Goal: Transaction & Acquisition: Book appointment/travel/reservation

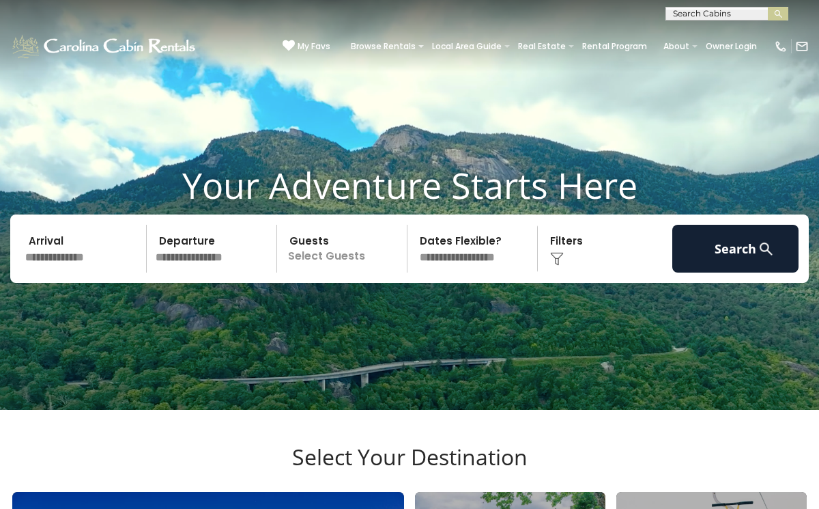
click at [55, 272] on input "text" at bounding box center [83, 249] width 126 height 48
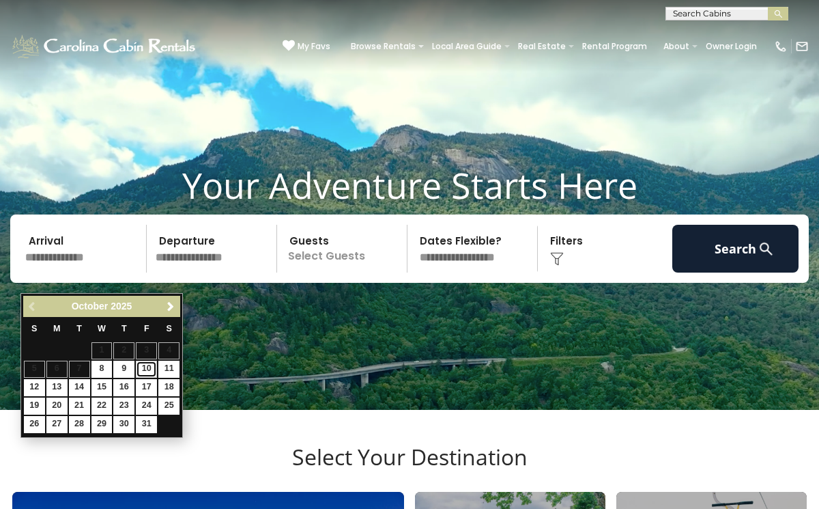
click at [145, 367] on link "10" at bounding box center [146, 369] width 21 height 17
type input "********"
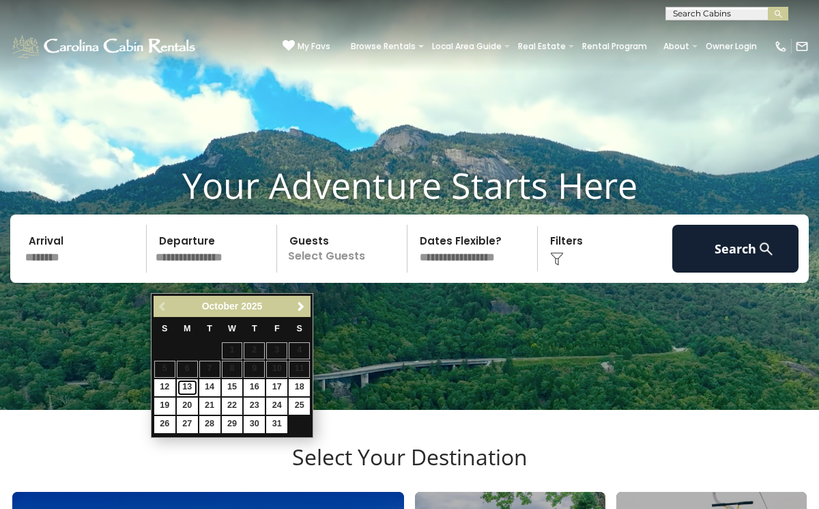
click at [188, 382] on link "13" at bounding box center [187, 387] width 21 height 17
type input "********"
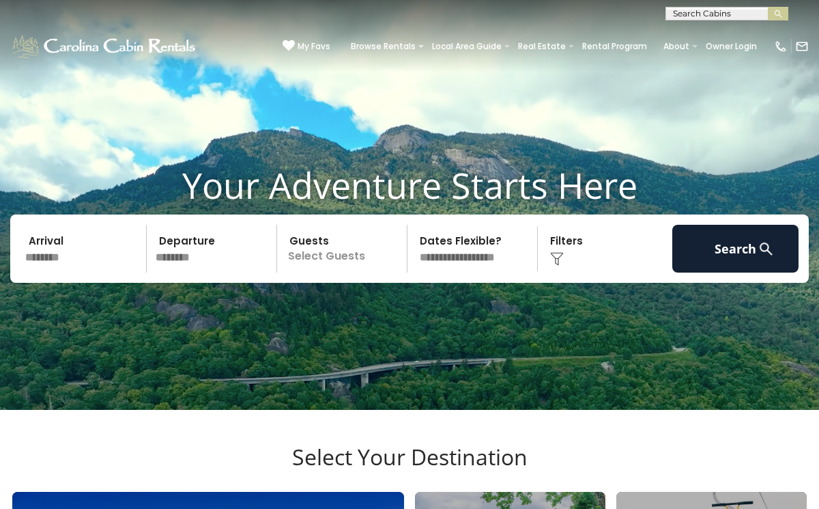
click at [318, 272] on p "Select Guests" at bounding box center [344, 249] width 126 height 48
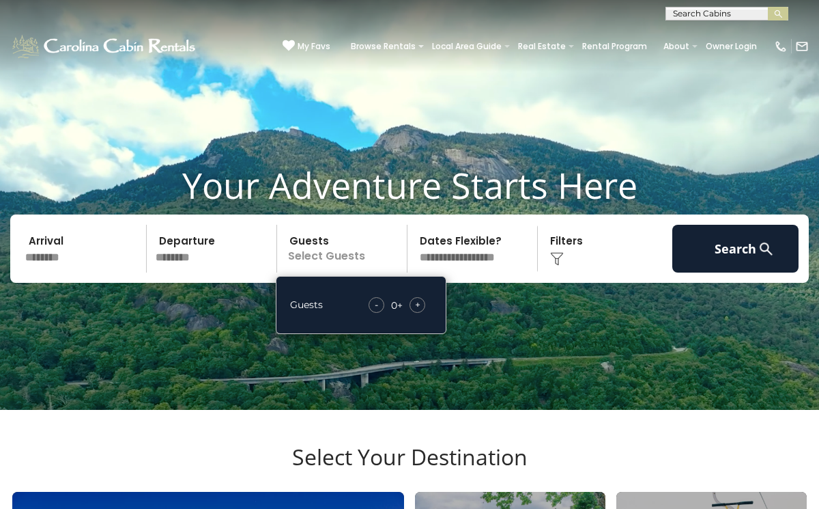
click at [421, 313] on div "+" at bounding box center [418, 305] width 16 height 16
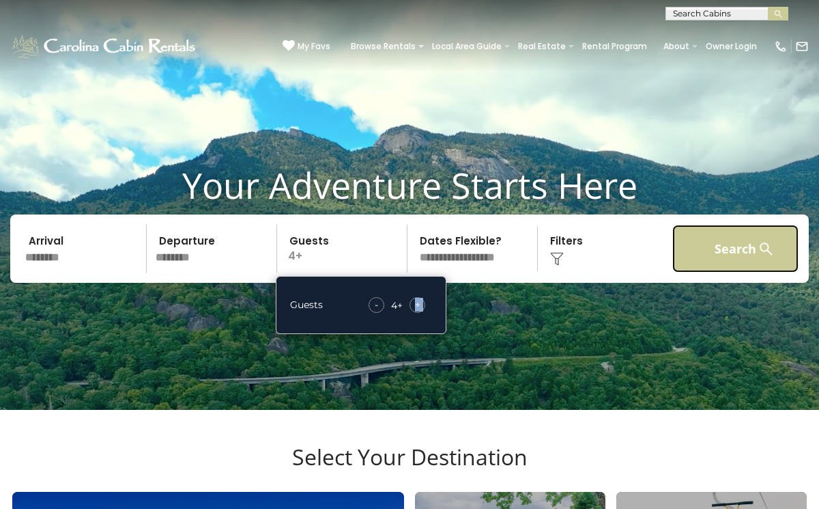
click at [703, 264] on button "Search" at bounding box center [736, 249] width 126 height 48
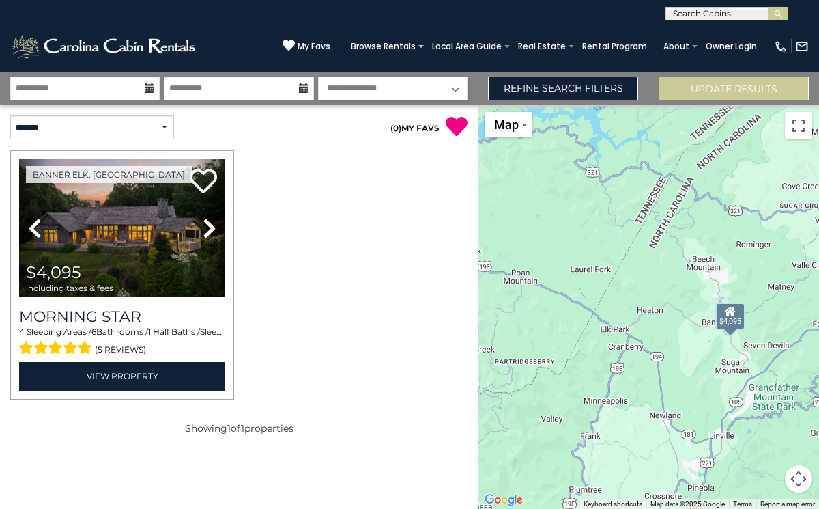
click at [148, 89] on icon at bounding box center [150, 88] width 10 height 10
click at [83, 88] on input "**********" at bounding box center [85, 88] width 150 height 24
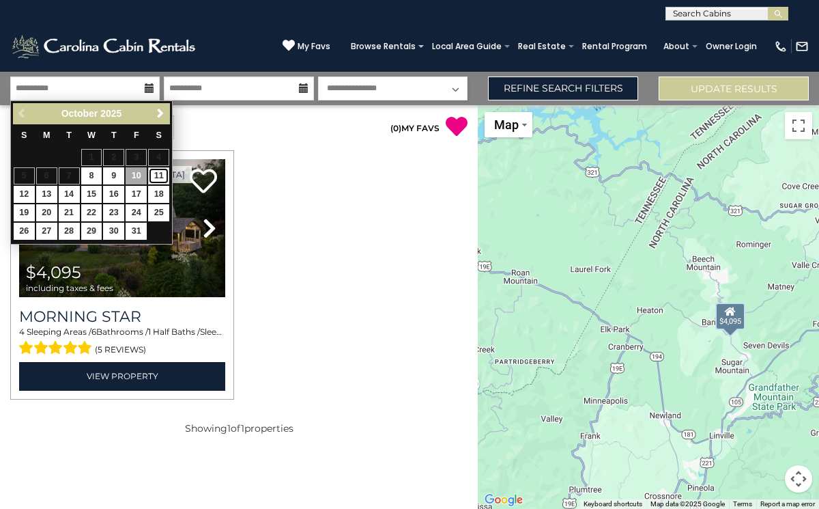
click at [160, 175] on link "11" at bounding box center [158, 175] width 21 height 17
type input "********"
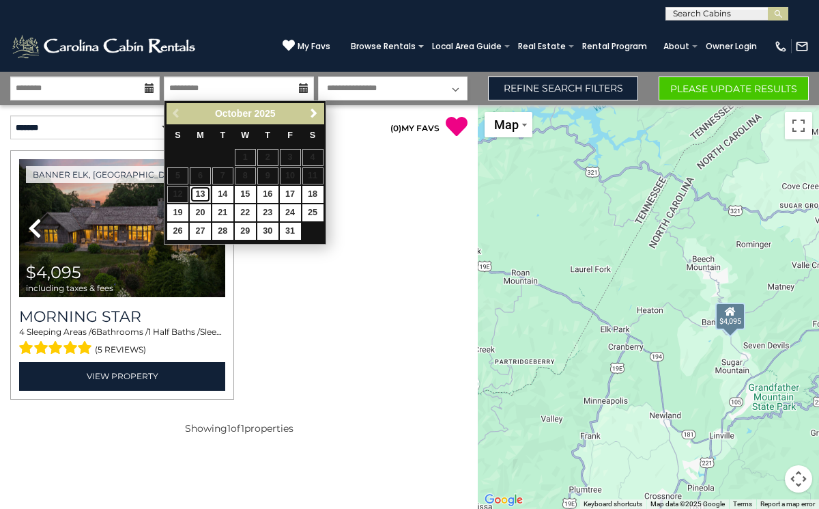
click at [199, 192] on link "13" at bounding box center [200, 194] width 21 height 17
type input "********"
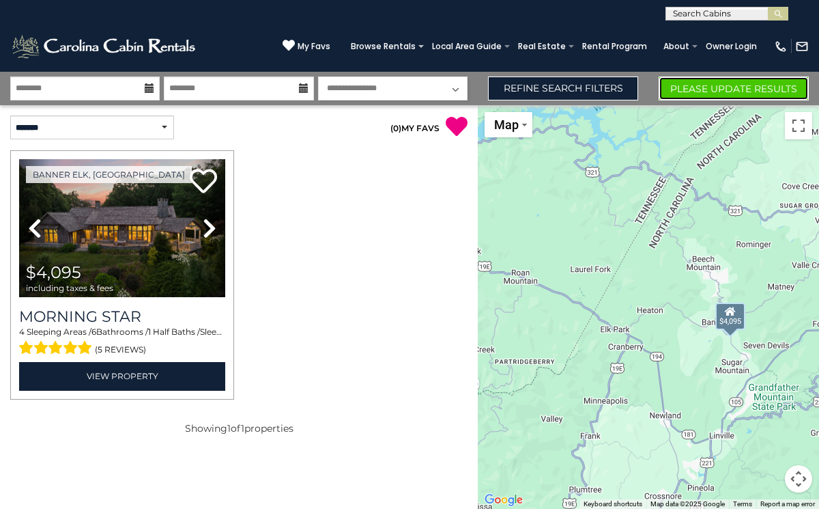
click at [695, 89] on button "Please Update Results" at bounding box center [734, 88] width 150 height 24
click at [148, 87] on icon at bounding box center [150, 88] width 10 height 10
click at [145, 93] on icon at bounding box center [150, 88] width 10 height 10
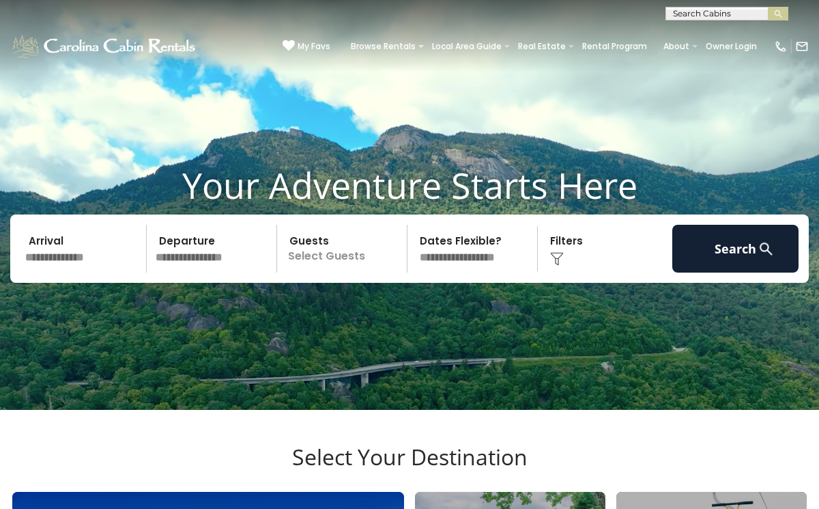
click at [70, 272] on input "text" at bounding box center [83, 249] width 126 height 48
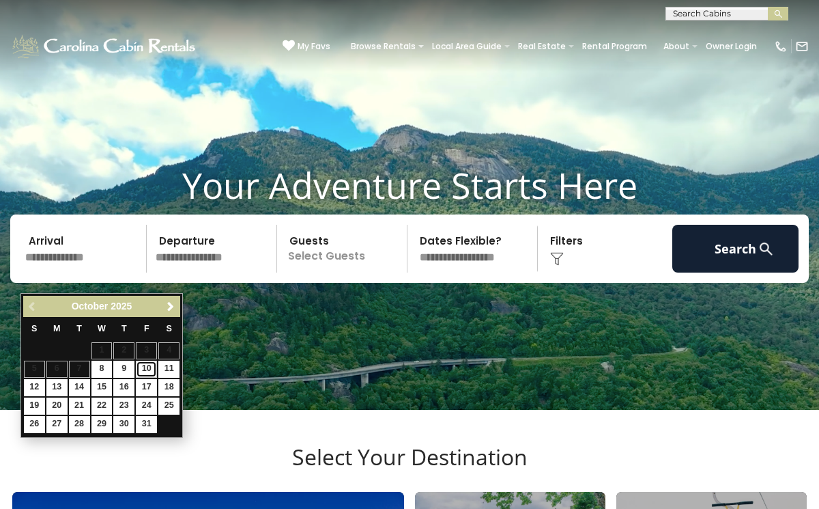
click at [150, 368] on link "10" at bounding box center [146, 369] width 21 height 17
type input "********"
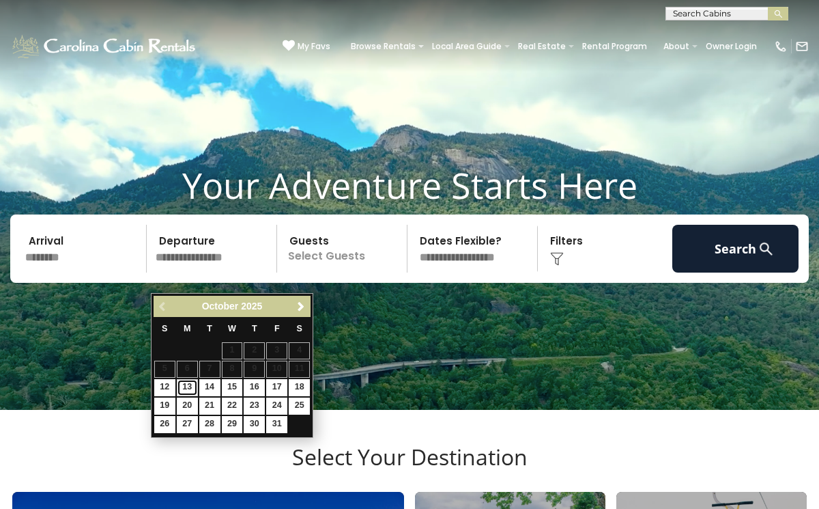
click at [190, 387] on link "13" at bounding box center [187, 387] width 21 height 17
type input "********"
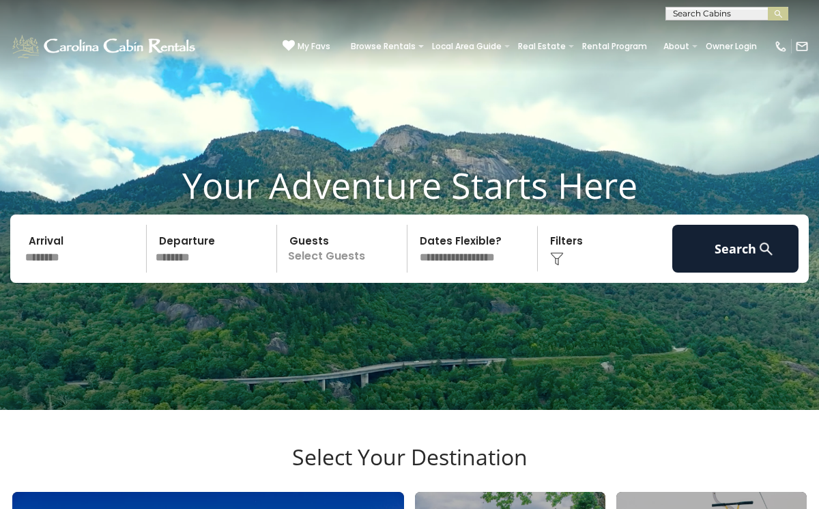
click at [333, 272] on p "Select Guests" at bounding box center [344, 249] width 126 height 48
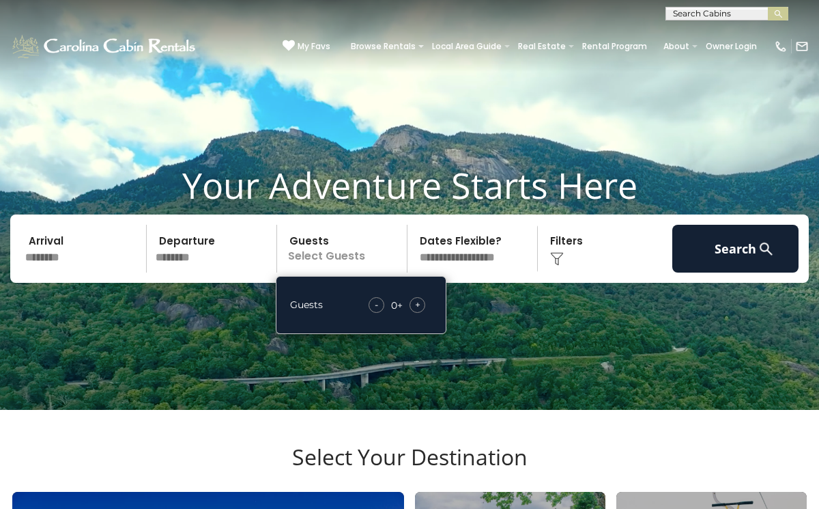
click at [424, 313] on div "- 0 + +" at bounding box center [397, 305] width 70 height 16
click at [423, 313] on div "+" at bounding box center [418, 305] width 16 height 16
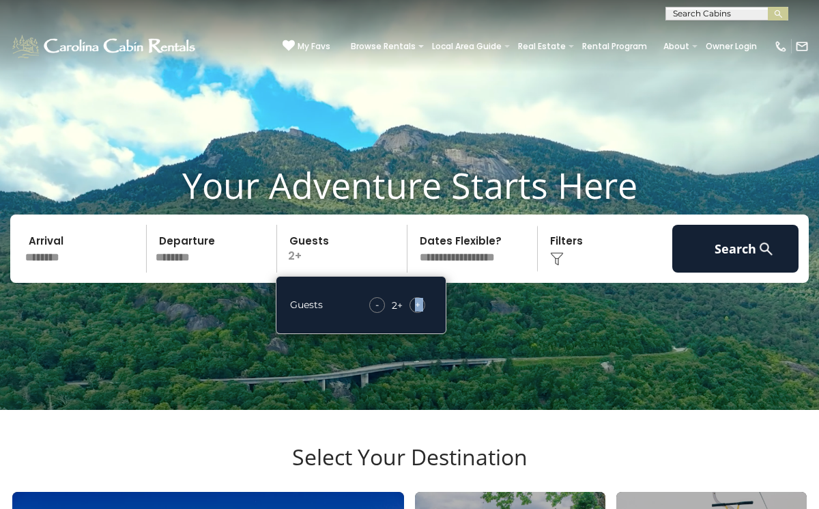
click at [423, 313] on div "+" at bounding box center [418, 305] width 16 height 16
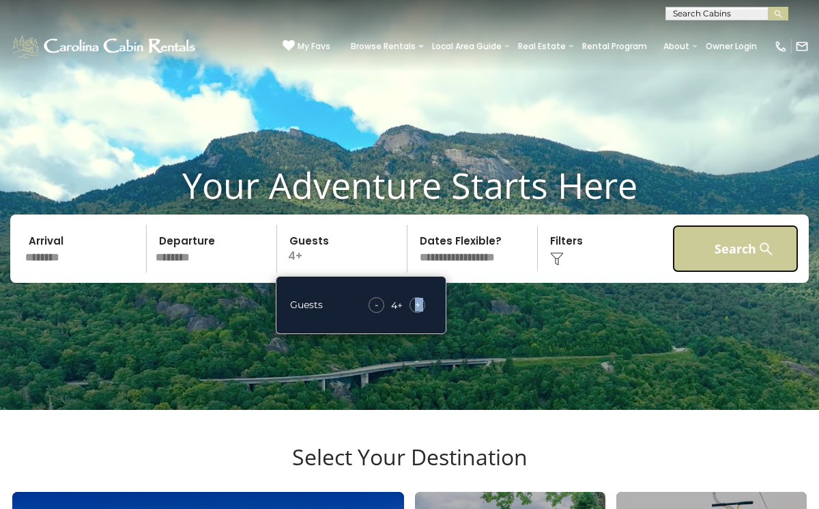
click at [693, 268] on button "Search" at bounding box center [736, 249] width 126 height 48
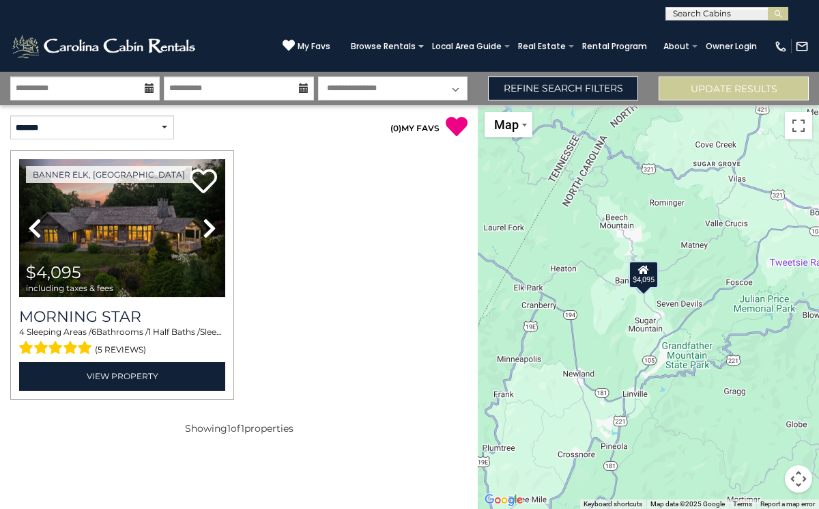
drag, startPoint x: 744, startPoint y: 270, endPoint x: 656, endPoint y: 228, distance: 97.4
click at [656, 228] on div "$4,095" at bounding box center [648, 307] width 341 height 404
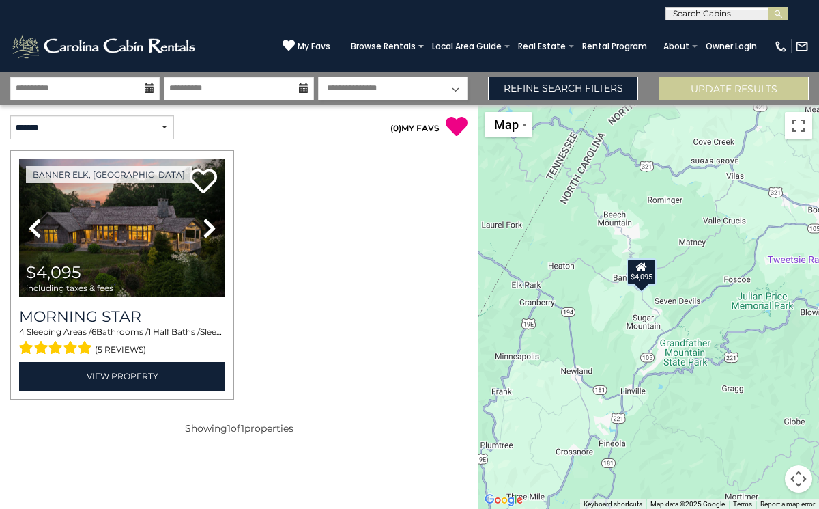
click at [150, 93] on icon at bounding box center [150, 88] width 10 height 10
click at [149, 86] on icon at bounding box center [150, 88] width 10 height 10
click at [101, 92] on input "**********" at bounding box center [85, 88] width 150 height 24
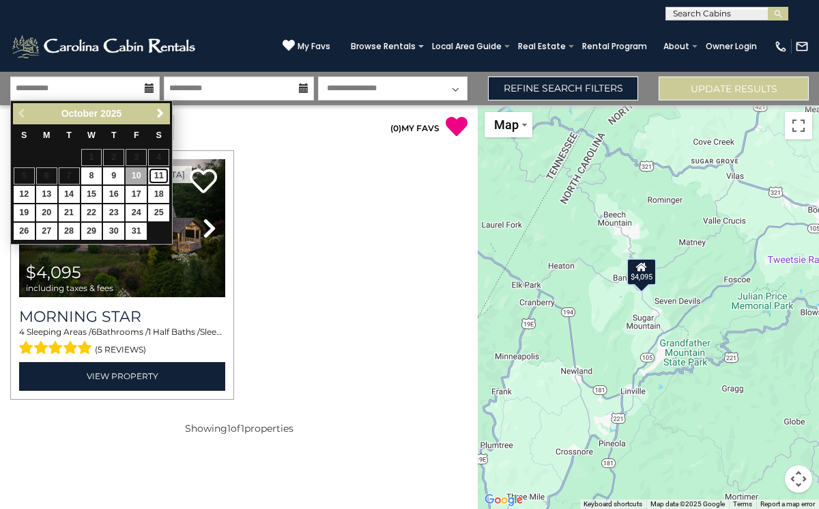
click at [153, 175] on link "11" at bounding box center [158, 175] width 21 height 17
type input "********"
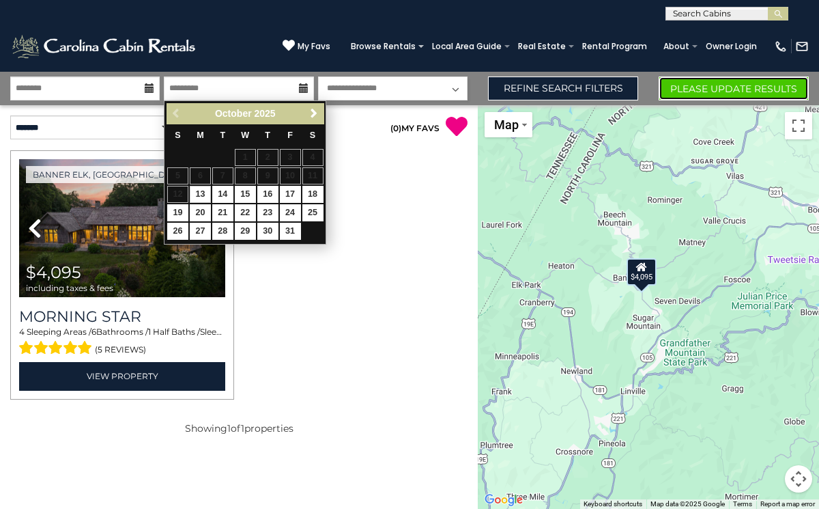
click at [741, 93] on button "Please Update Results" at bounding box center [734, 88] width 150 height 24
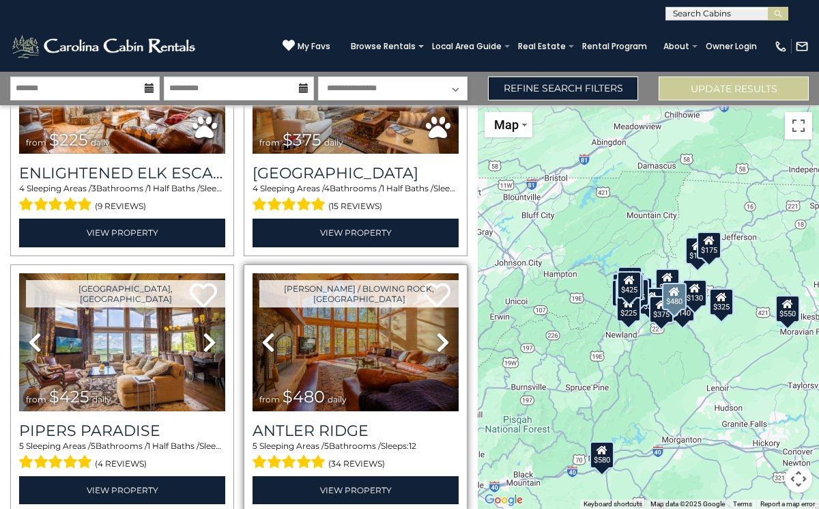
scroll to position [3574, 0]
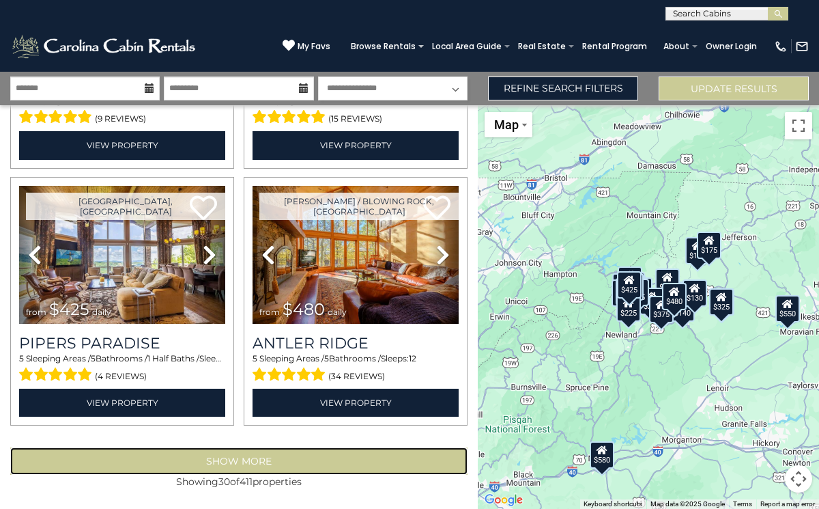
click at [346, 466] on button "Show More" at bounding box center [239, 460] width 458 height 27
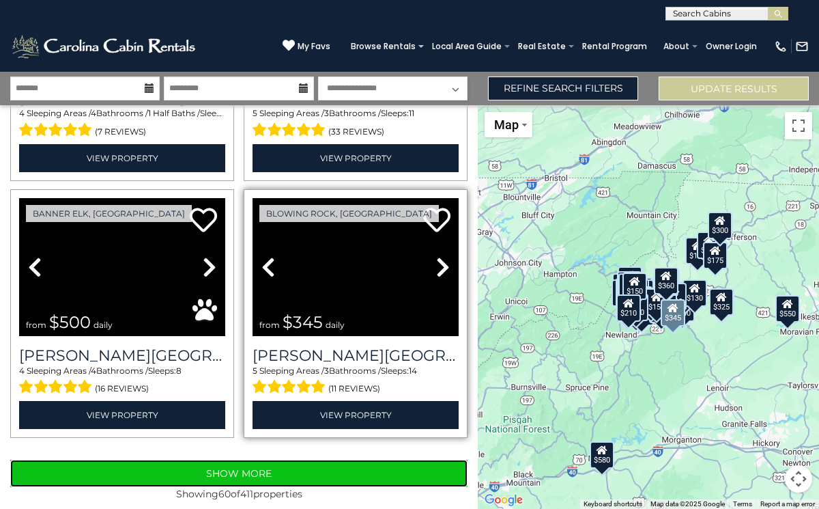
scroll to position [7432, 0]
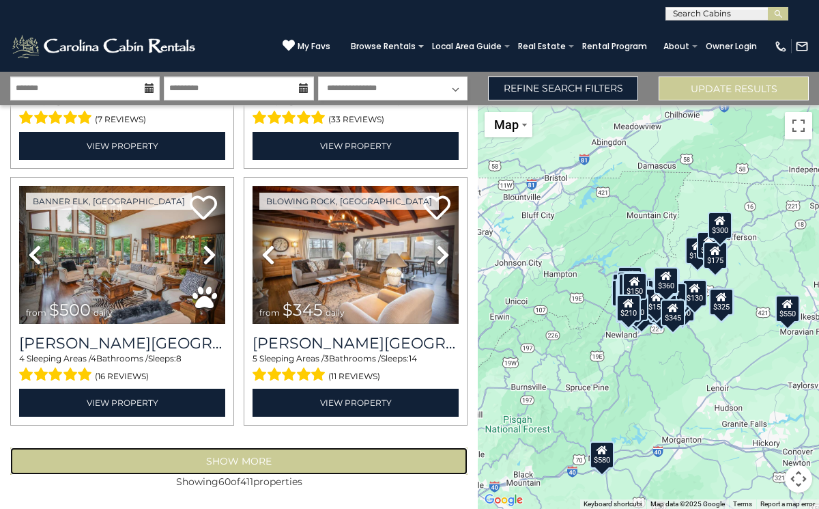
click at [297, 461] on button "Show More" at bounding box center [239, 460] width 458 height 27
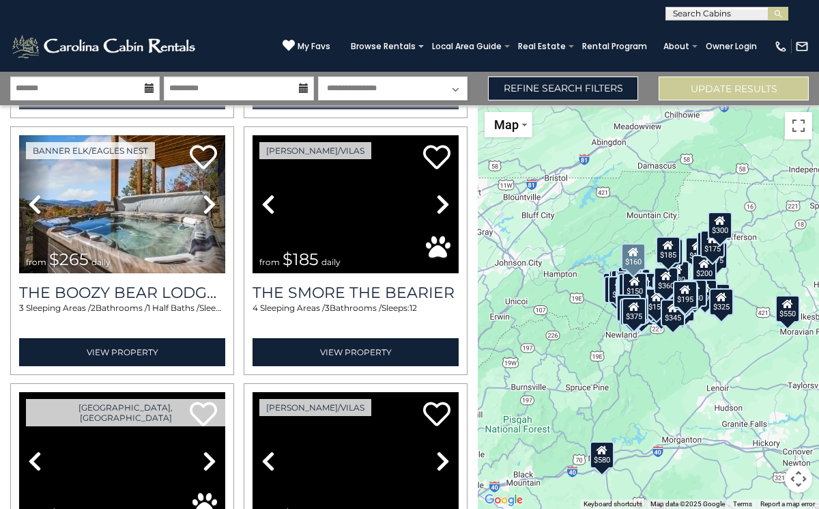
scroll to position [8770, 0]
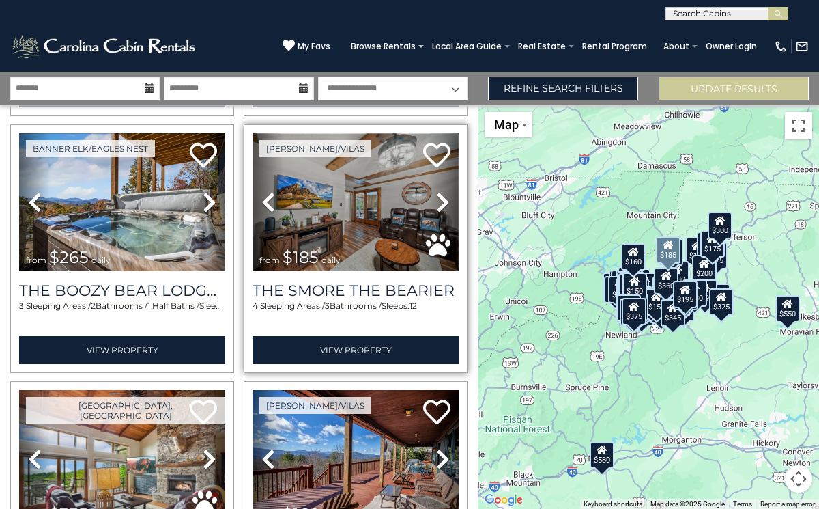
click at [358, 221] on img at bounding box center [356, 202] width 206 height 138
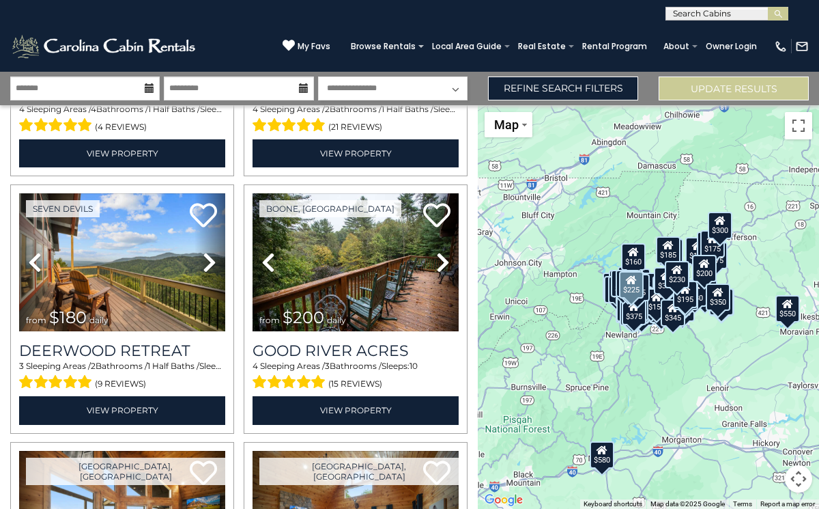
scroll to position [9196, 0]
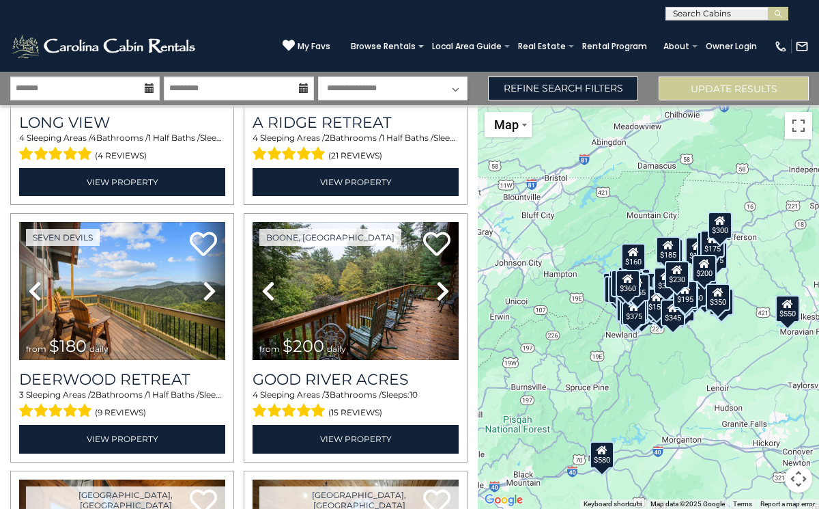
click at [152, 87] on icon at bounding box center [150, 88] width 10 height 10
click at [107, 90] on input "text" at bounding box center [85, 88] width 150 height 24
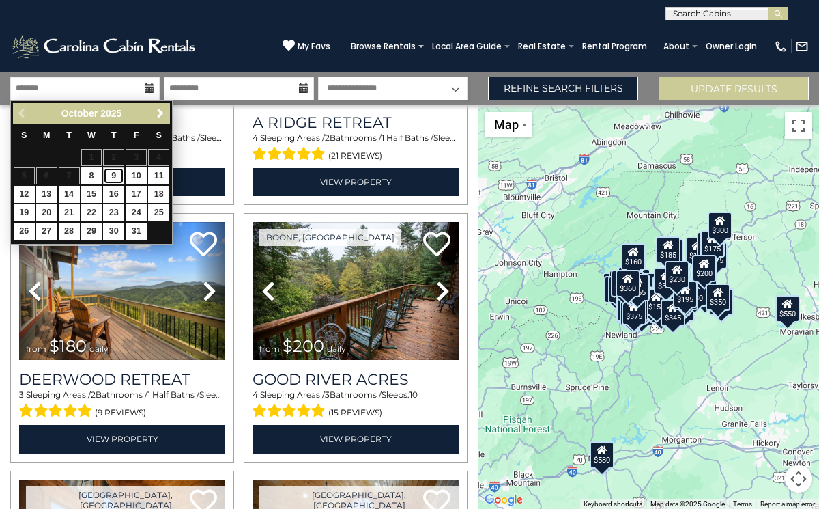
click at [110, 182] on link "9" at bounding box center [113, 175] width 21 height 17
type input "*******"
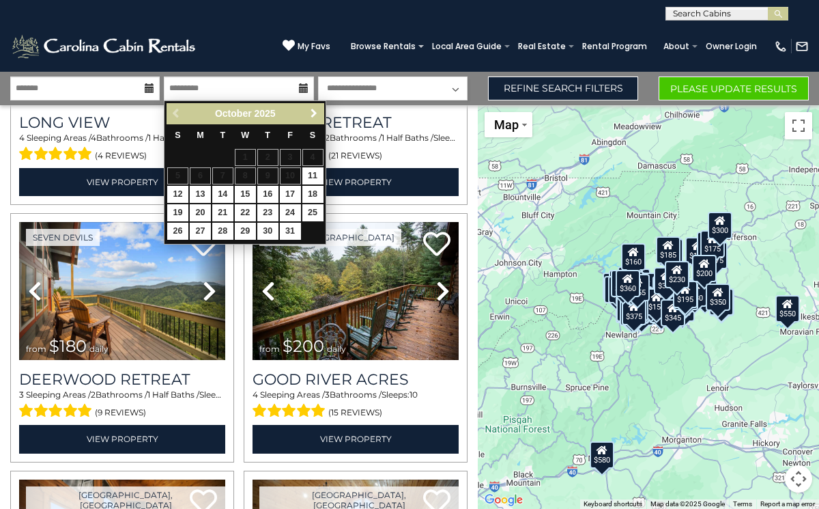
click at [319, 112] on link "Next" at bounding box center [313, 113] width 17 height 17
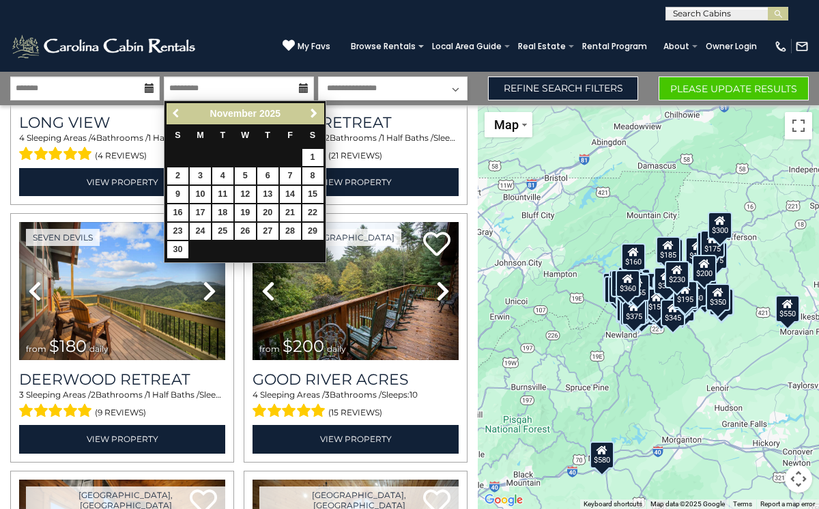
click at [169, 111] on link "Previous" at bounding box center [176, 113] width 17 height 17
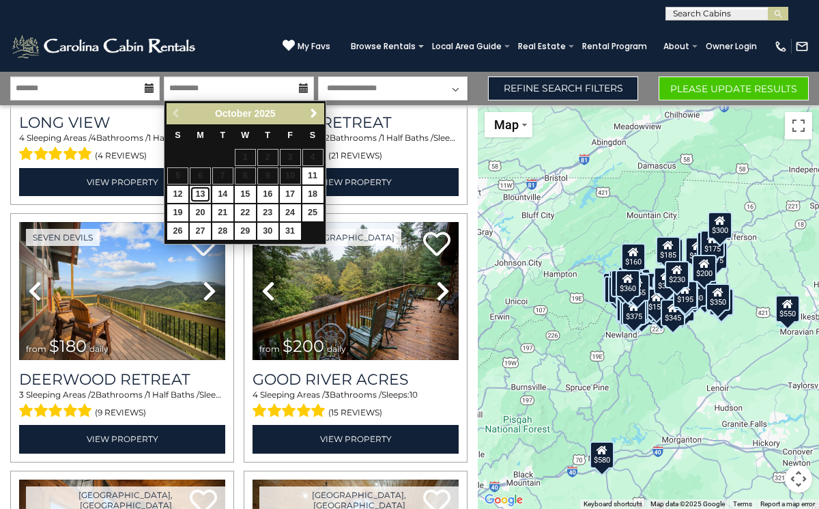
click at [201, 195] on link "13" at bounding box center [200, 194] width 21 height 17
type input "********"
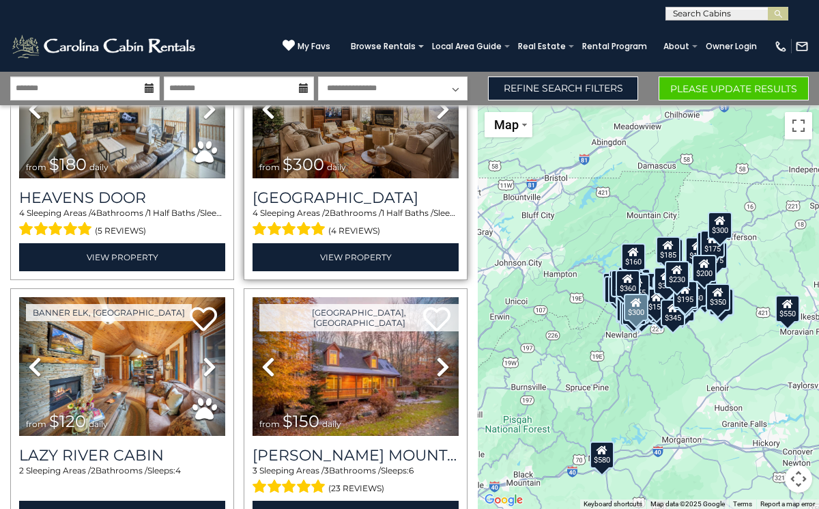
scroll to position [6562, 0]
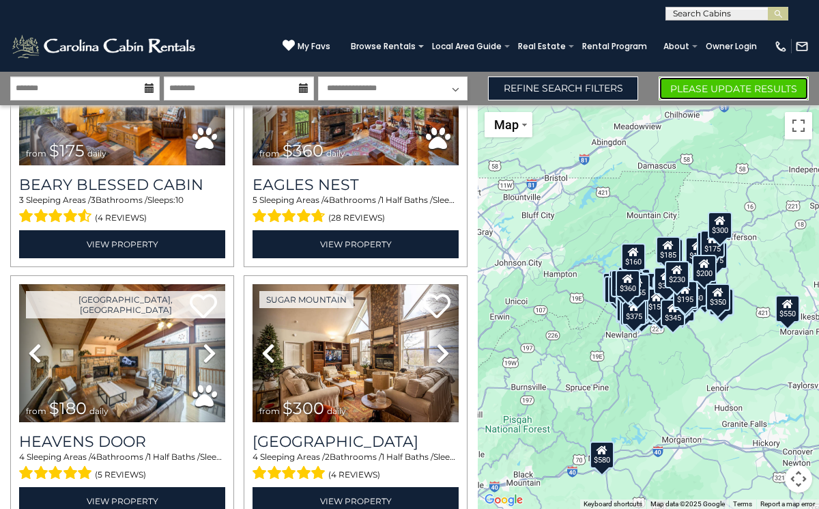
click at [696, 88] on button "Please Update Results" at bounding box center [734, 88] width 150 height 24
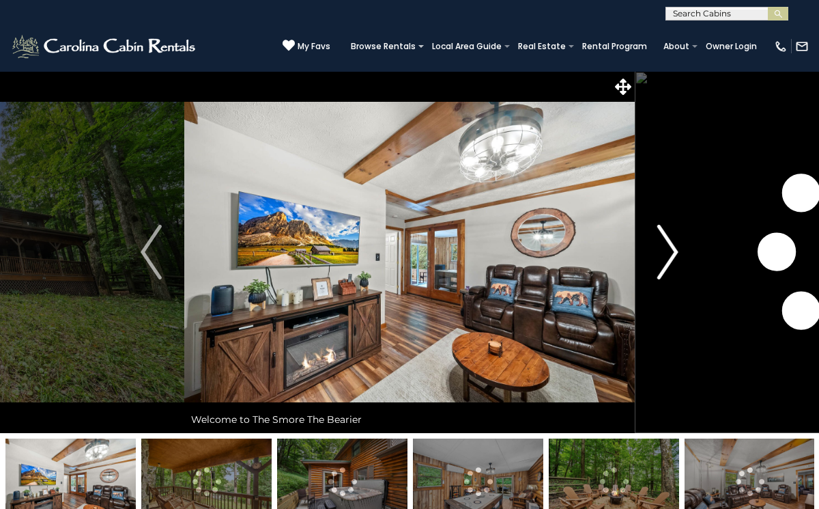
click at [666, 258] on img "Next" at bounding box center [668, 252] width 20 height 55
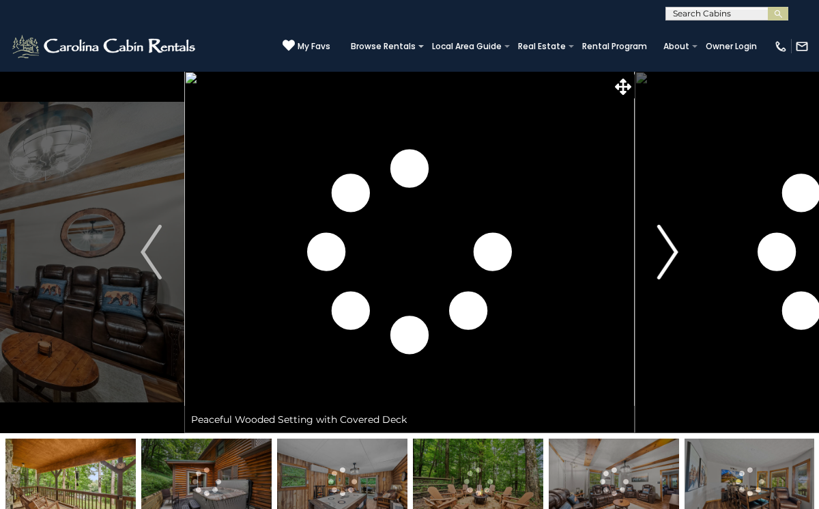
click at [666, 258] on img "Next" at bounding box center [668, 252] width 20 height 55
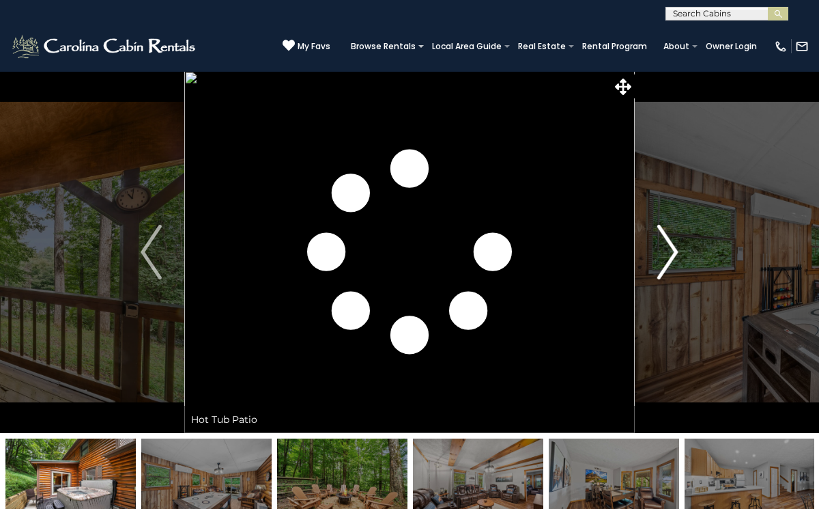
click at [666, 258] on img "Next" at bounding box center [668, 252] width 20 height 55
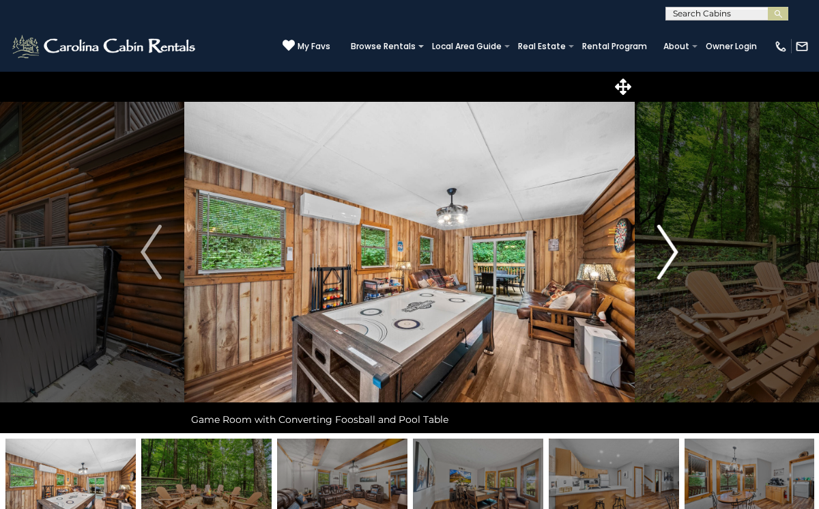
click at [666, 258] on img "Next" at bounding box center [668, 252] width 20 height 55
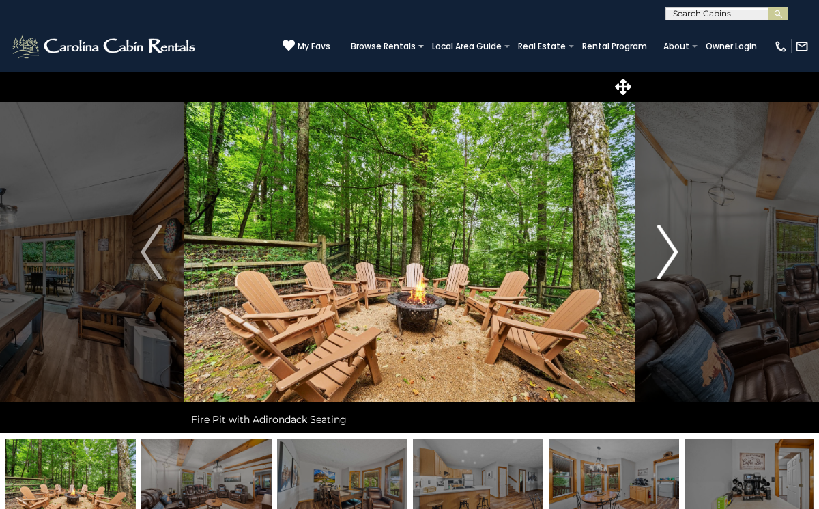
click at [666, 258] on img "Next" at bounding box center [668, 252] width 20 height 55
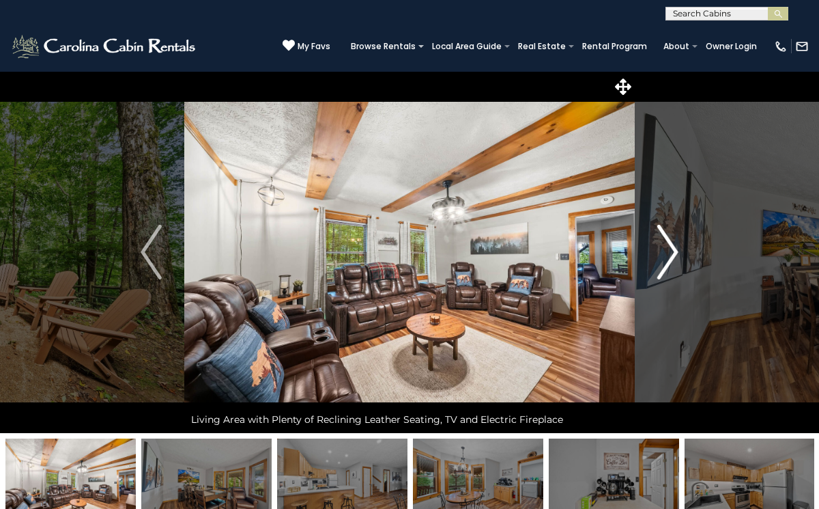
click at [666, 258] on img "Next" at bounding box center [668, 252] width 20 height 55
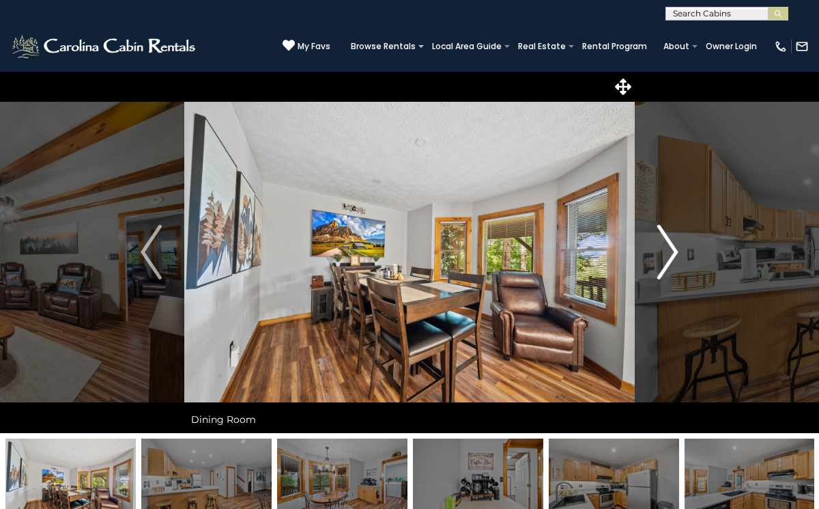
click at [666, 258] on img "Next" at bounding box center [668, 252] width 20 height 55
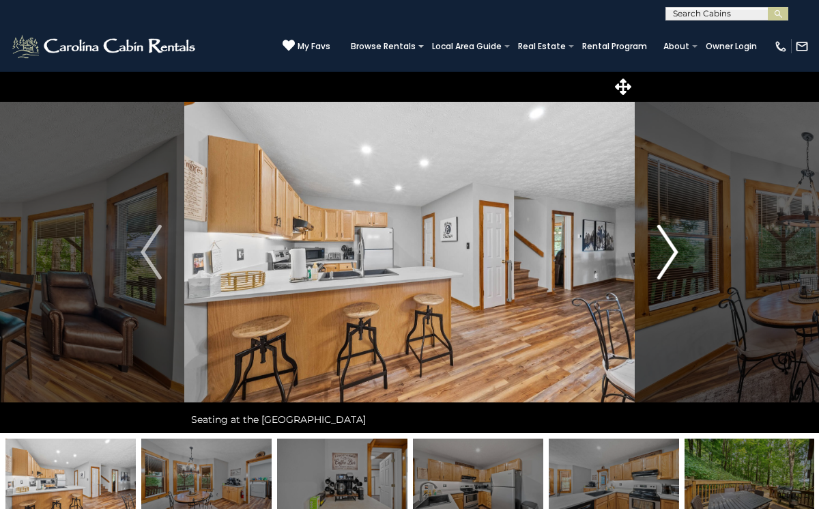
click at [666, 258] on img "Next" at bounding box center [668, 252] width 20 height 55
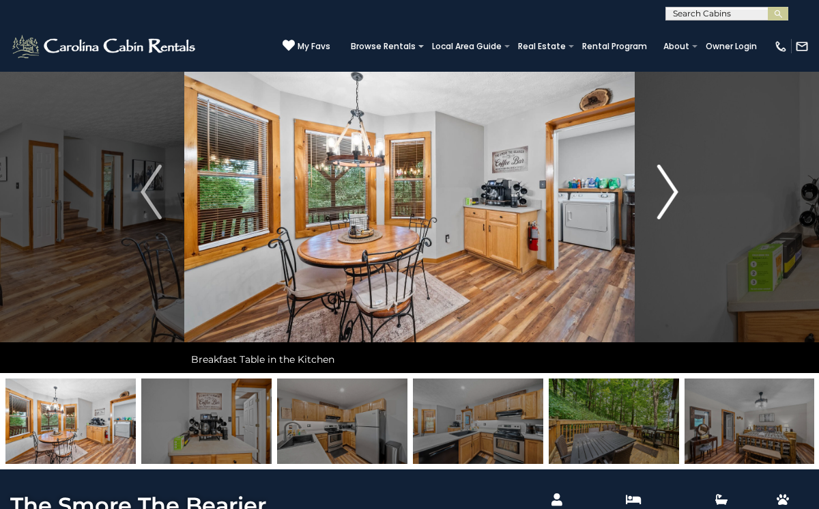
scroll to position [64, 0]
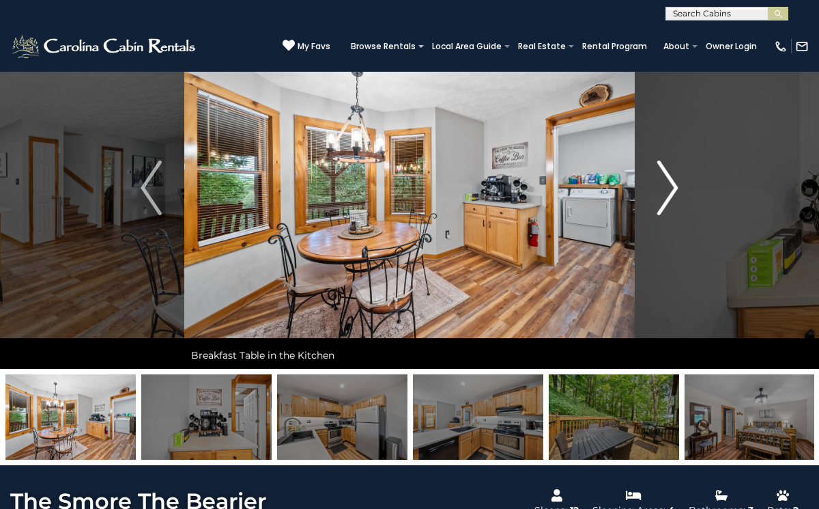
click at [672, 188] on img "Next" at bounding box center [668, 187] width 20 height 55
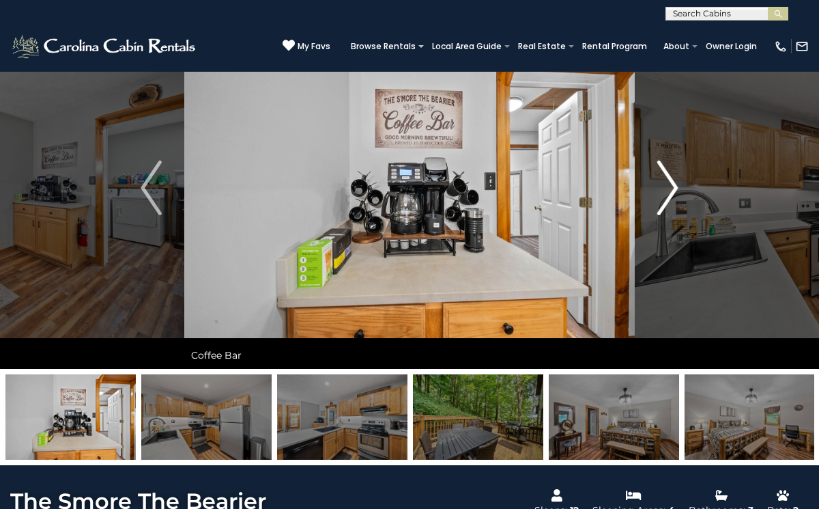
click at [672, 188] on img "Next" at bounding box center [668, 187] width 20 height 55
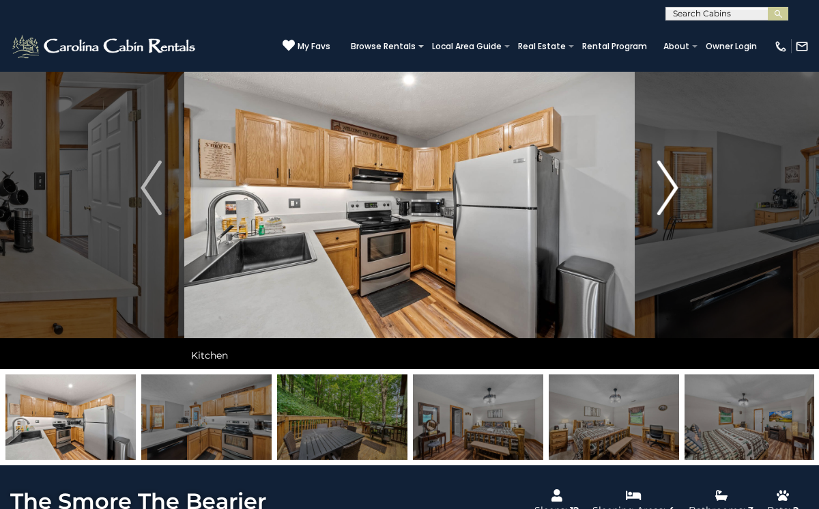
click at [672, 188] on img "Next" at bounding box center [668, 187] width 20 height 55
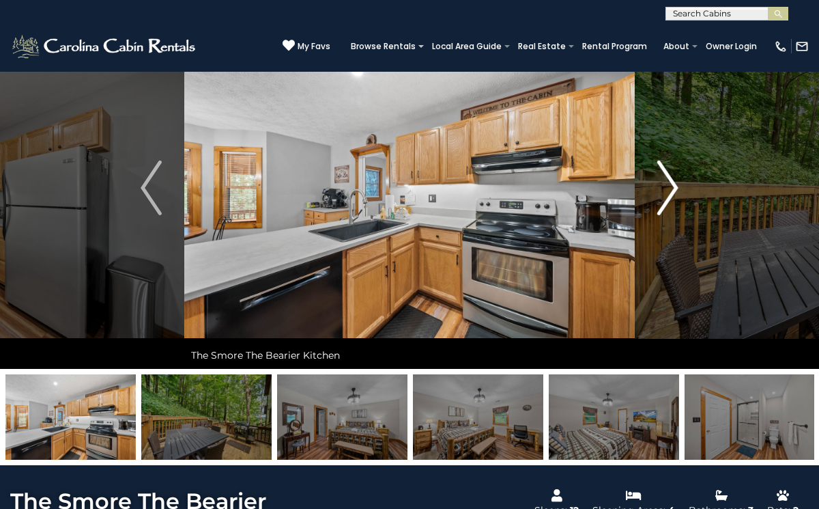
click at [672, 188] on img "Next" at bounding box center [668, 187] width 20 height 55
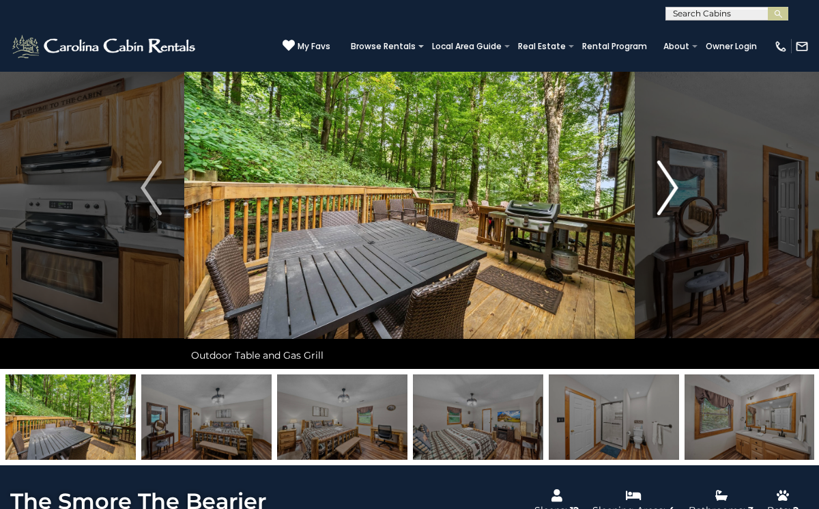
click at [672, 188] on img "Next" at bounding box center [668, 187] width 20 height 55
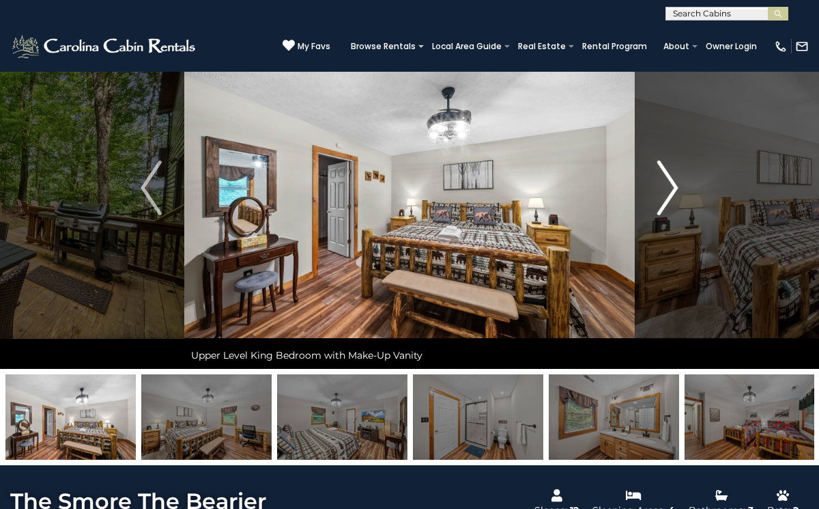
click at [672, 188] on img "Next" at bounding box center [668, 187] width 20 height 55
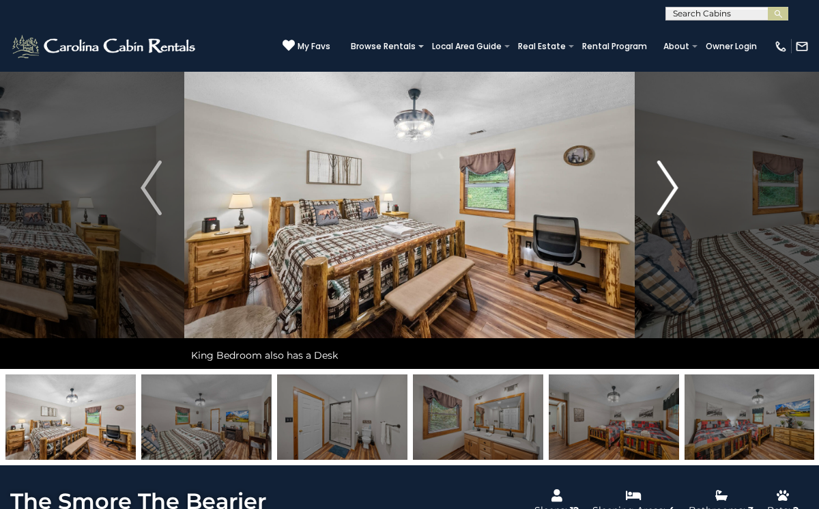
click at [672, 180] on img "Next" at bounding box center [668, 187] width 20 height 55
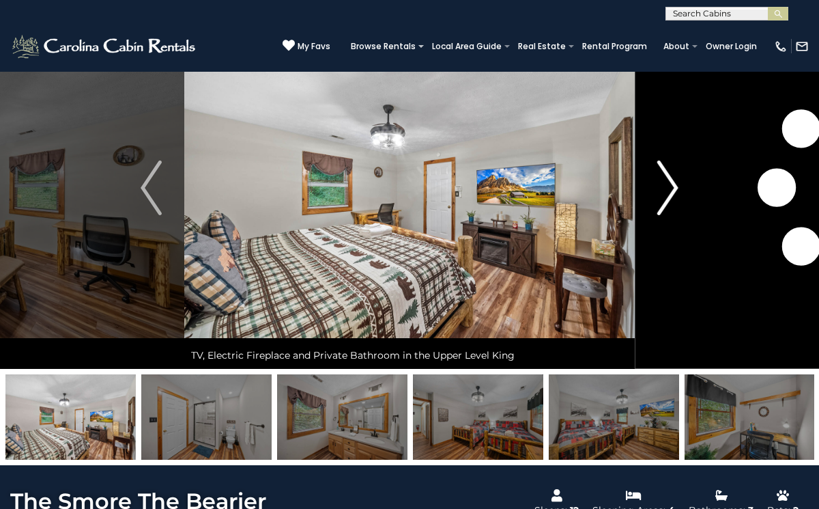
click at [672, 180] on img "Next" at bounding box center [668, 187] width 20 height 55
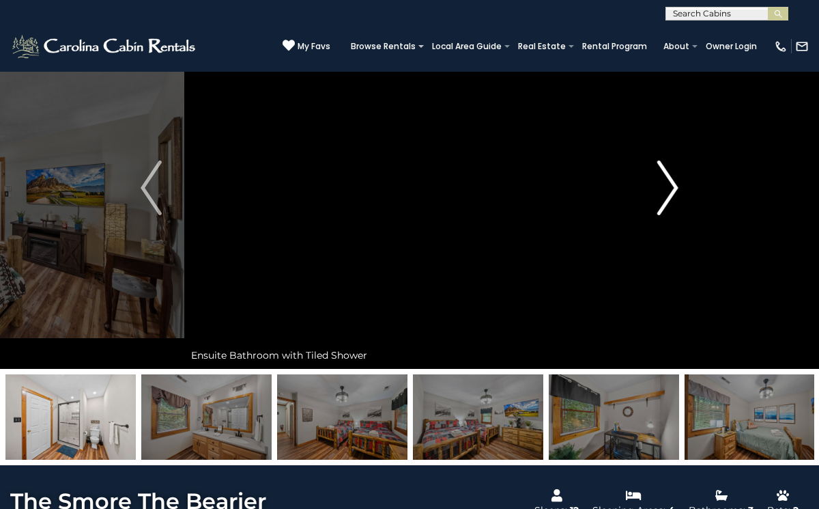
click at [672, 180] on img "Next" at bounding box center [668, 187] width 20 height 55
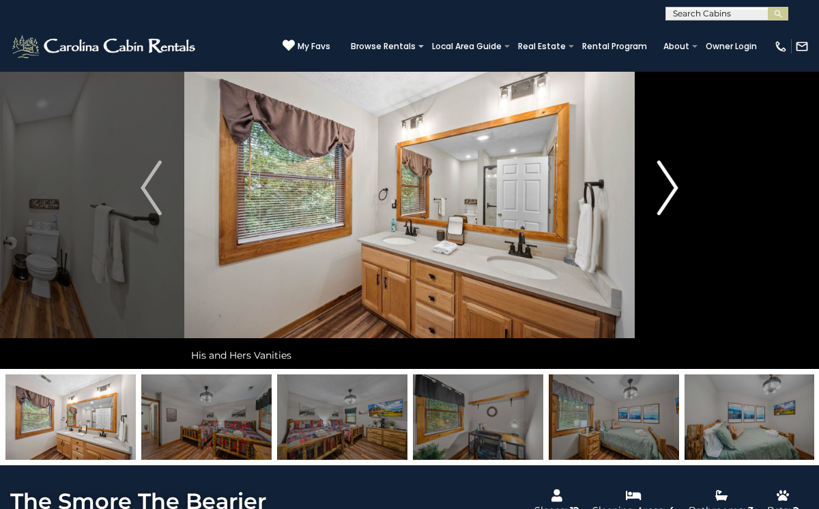
click at [672, 180] on img "Next" at bounding box center [668, 187] width 20 height 55
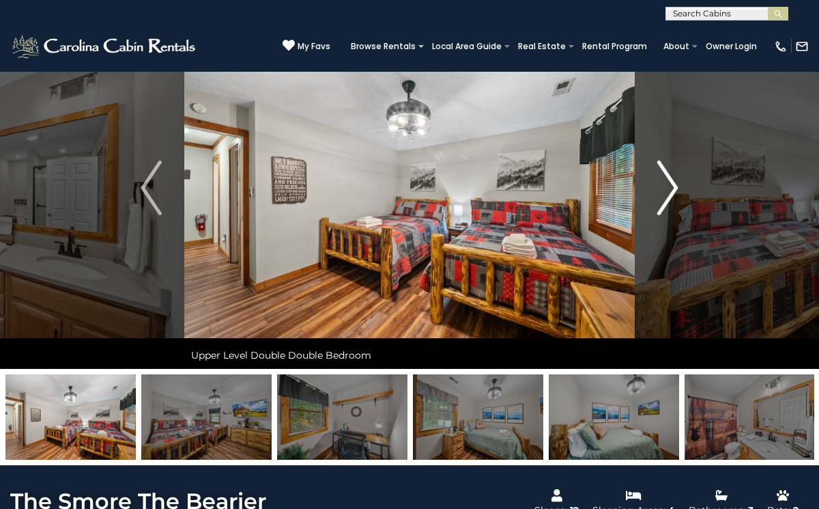
click at [672, 180] on img "Next" at bounding box center [668, 187] width 20 height 55
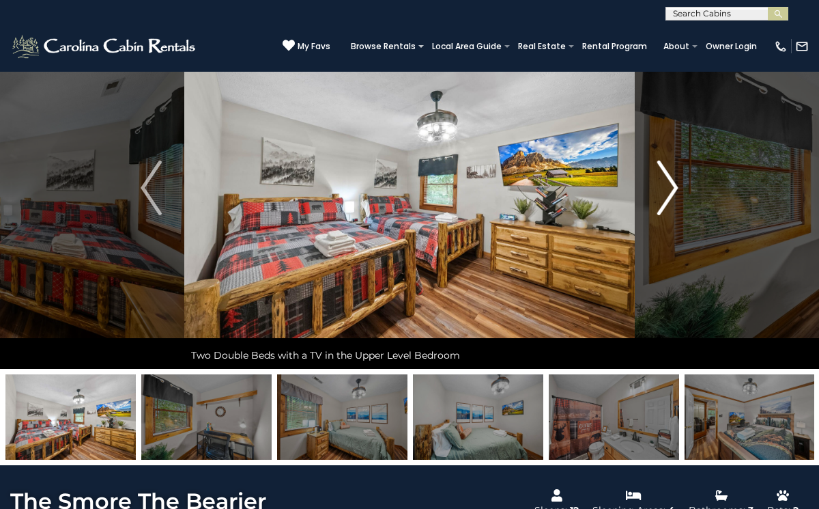
click at [672, 180] on img "Next" at bounding box center [668, 187] width 20 height 55
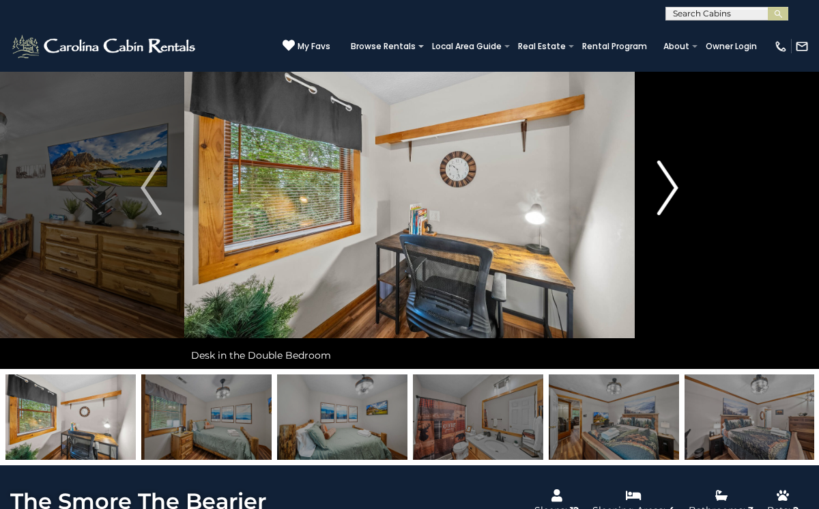
click at [672, 180] on img "Next" at bounding box center [668, 187] width 20 height 55
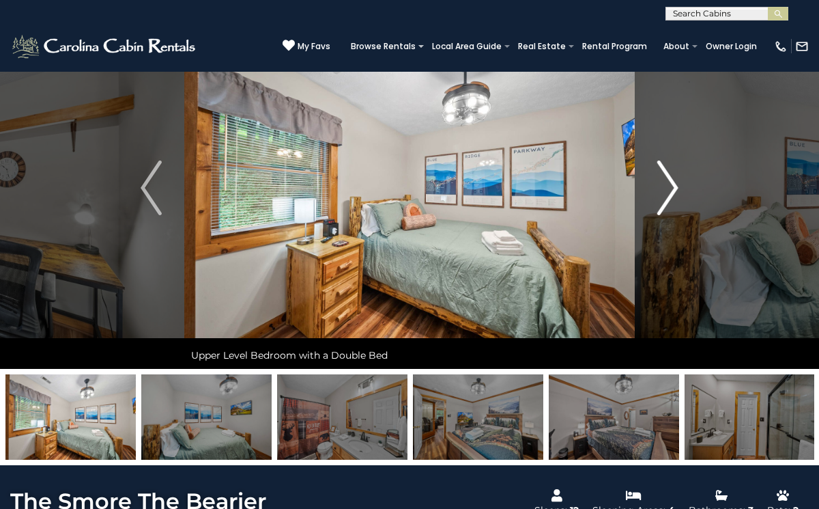
click at [672, 180] on img "Next" at bounding box center [668, 187] width 20 height 55
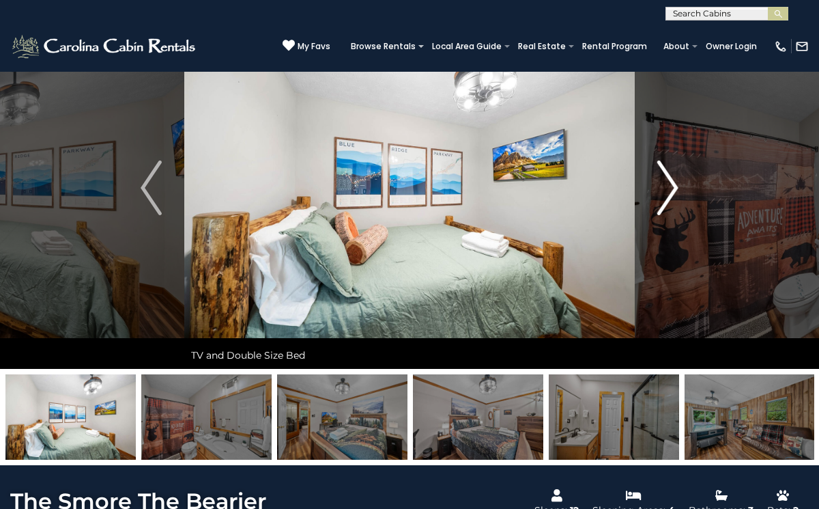
click at [672, 180] on img "Next" at bounding box center [668, 187] width 20 height 55
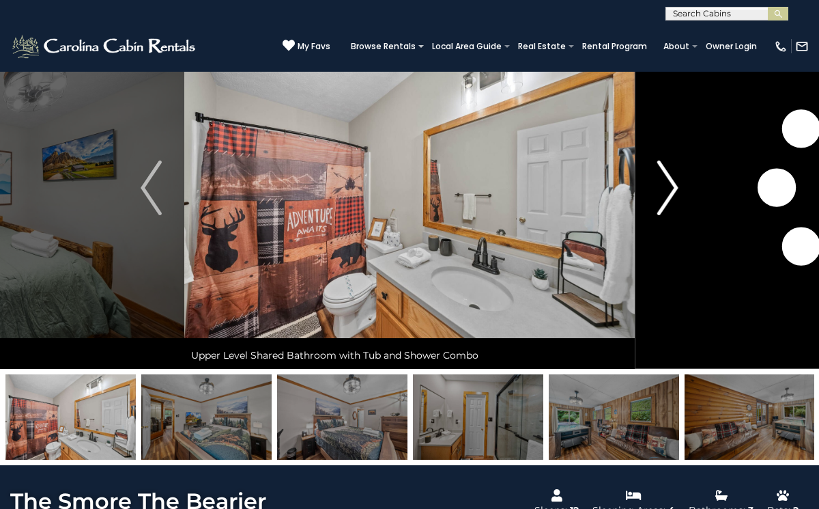
click at [672, 180] on img "Next" at bounding box center [668, 187] width 20 height 55
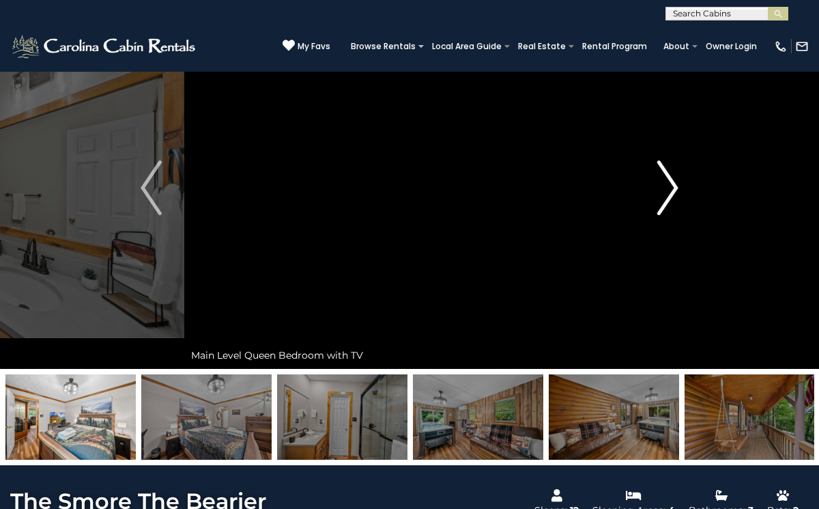
click at [672, 180] on img "Next" at bounding box center [668, 187] width 20 height 55
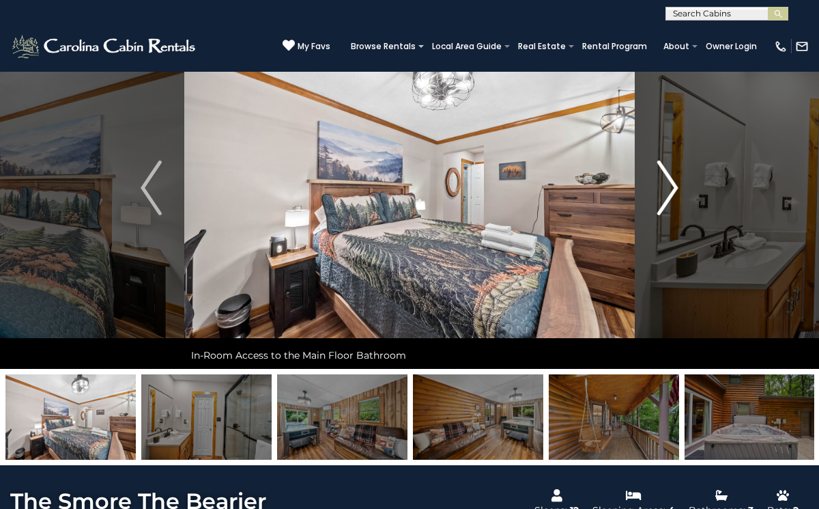
click at [672, 180] on img "Next" at bounding box center [668, 187] width 20 height 55
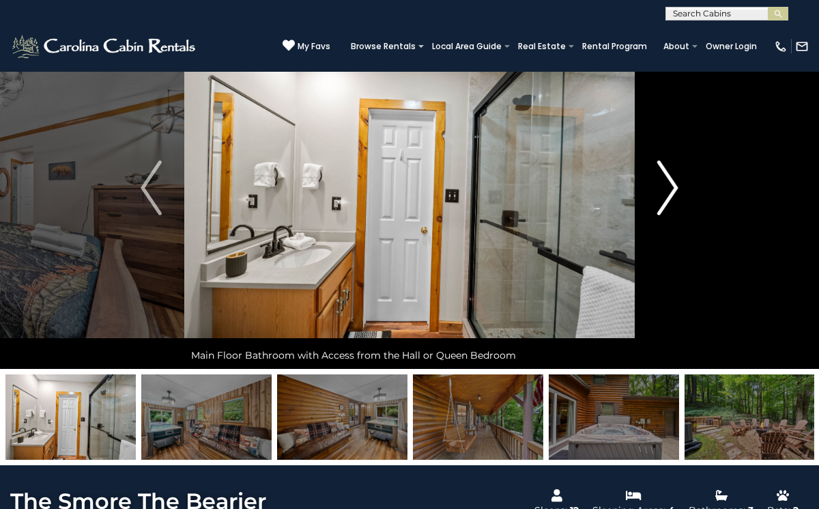
click at [672, 180] on img "Next" at bounding box center [668, 187] width 20 height 55
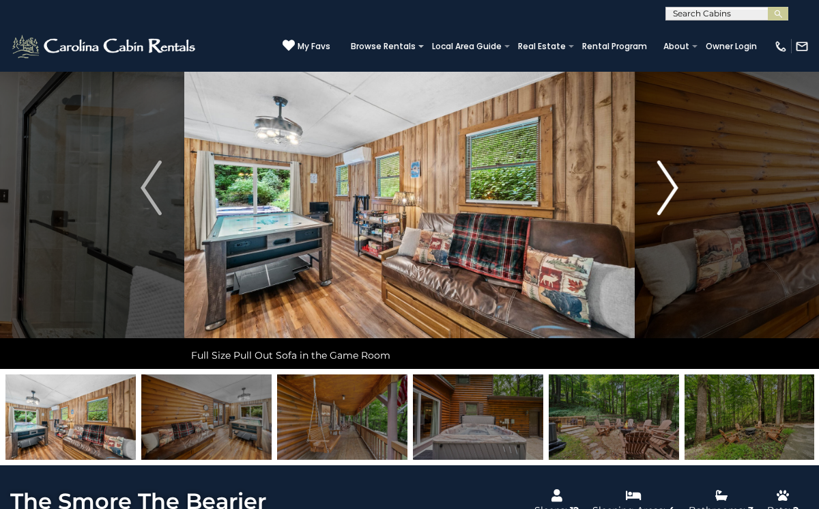
click at [672, 180] on img "Next" at bounding box center [668, 187] width 20 height 55
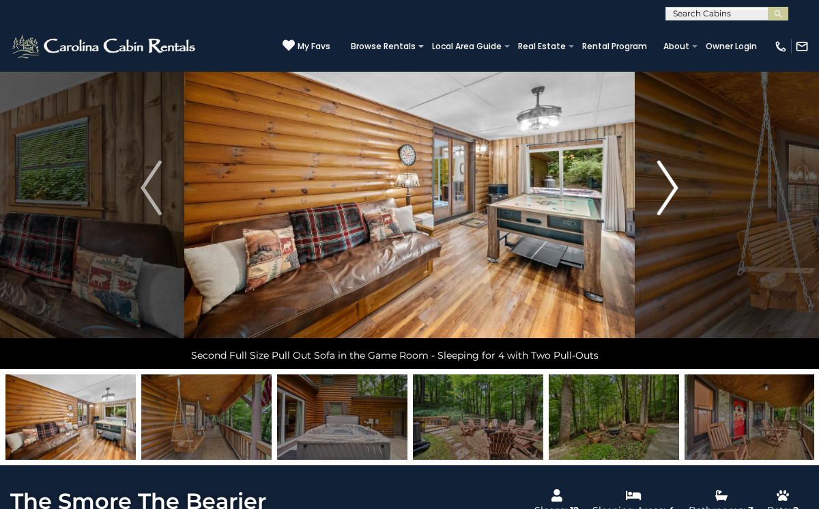
click at [672, 180] on img "Next" at bounding box center [668, 187] width 20 height 55
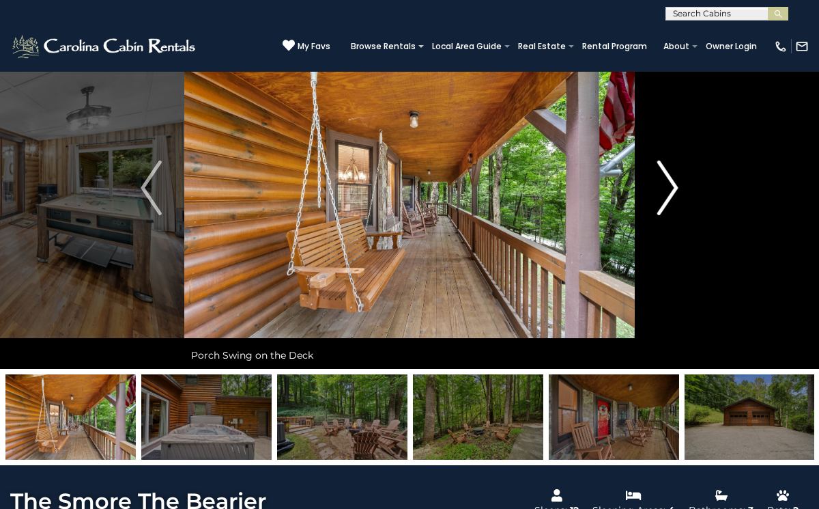
click at [672, 180] on img "Next" at bounding box center [668, 187] width 20 height 55
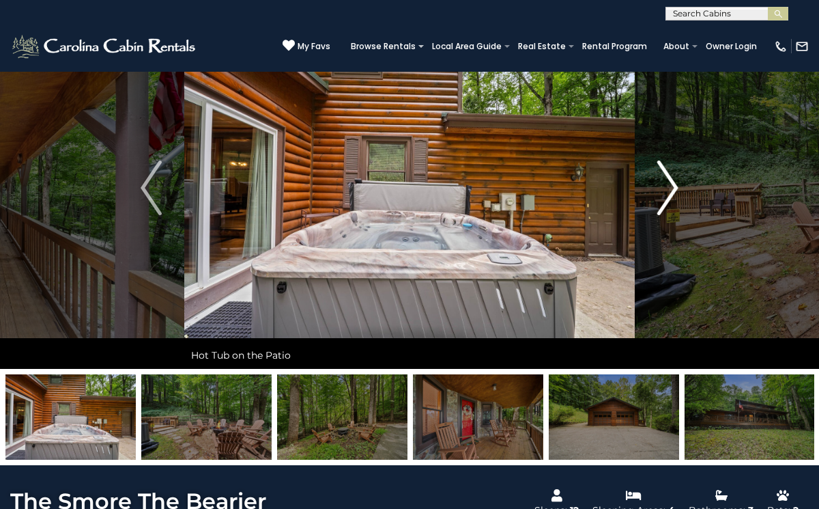
click at [672, 180] on img "Next" at bounding box center [668, 187] width 20 height 55
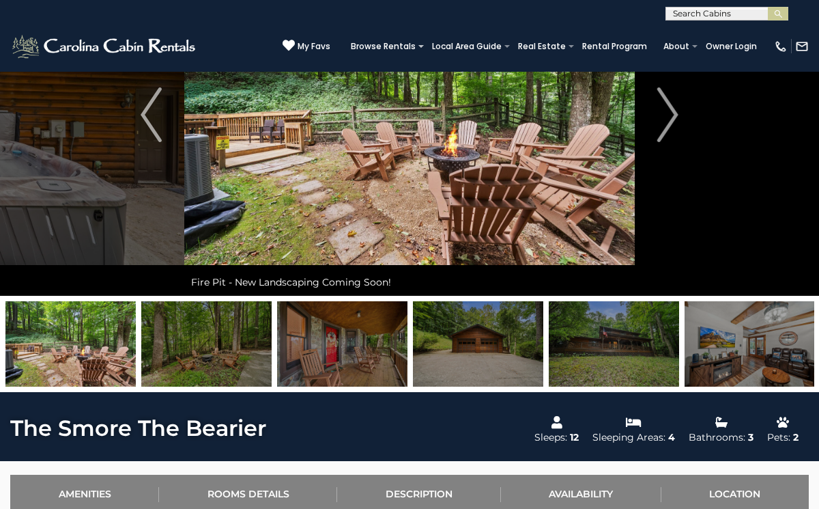
scroll to position [145, 0]
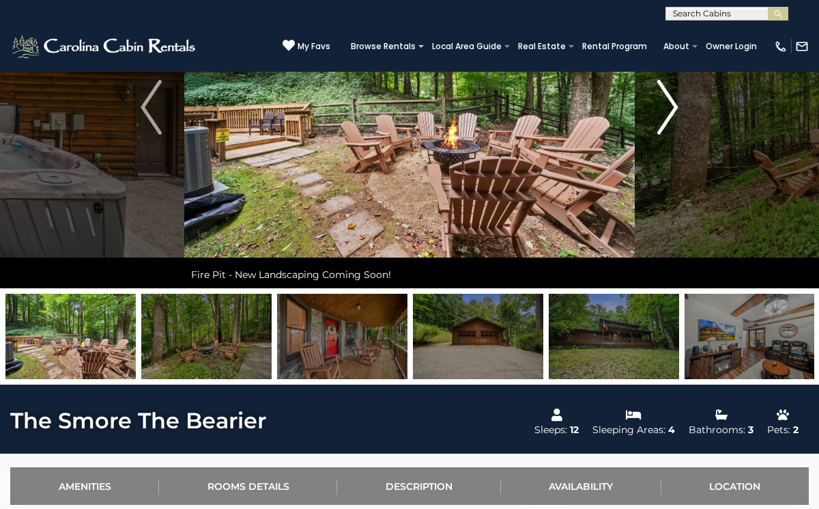
click at [672, 130] on img "Next" at bounding box center [668, 107] width 20 height 55
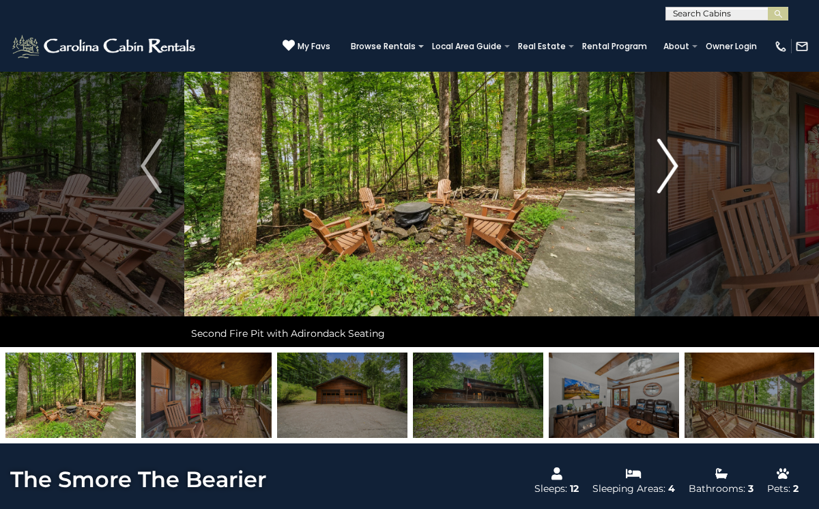
scroll to position [78, 0]
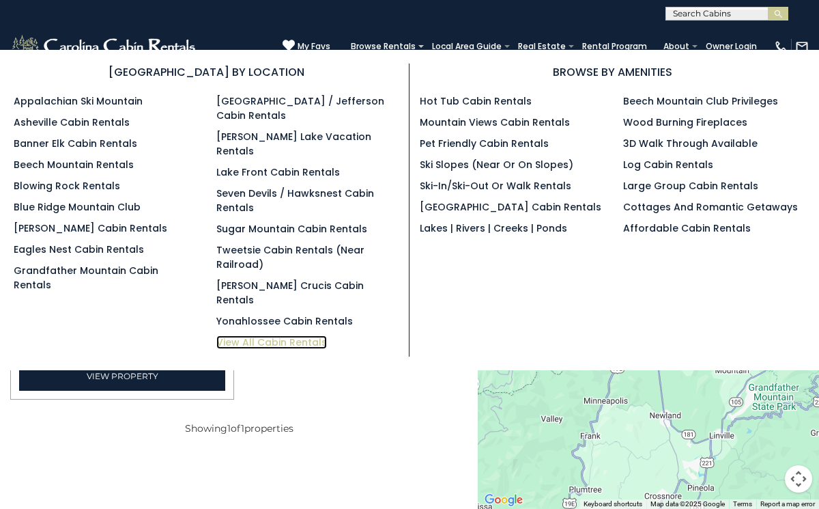
click at [244, 335] on link "View All Cabin Rentals" at bounding box center [271, 342] width 111 height 14
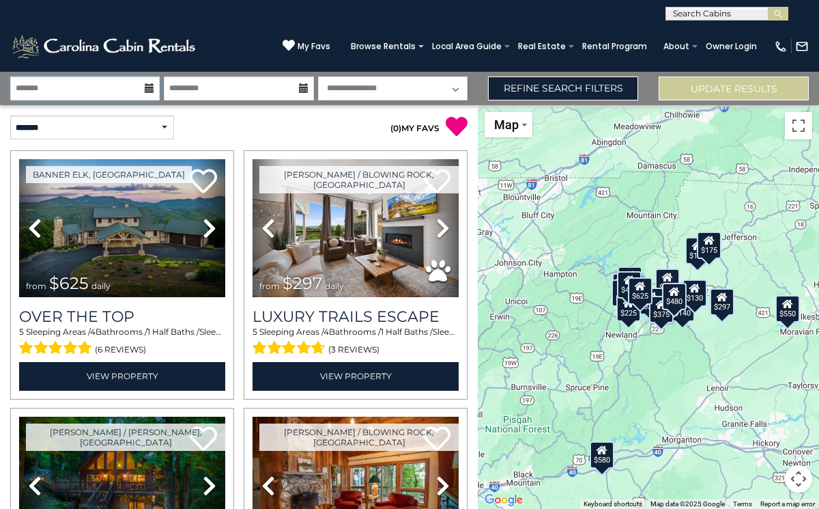
click at [139, 85] on input "text" at bounding box center [85, 88] width 150 height 24
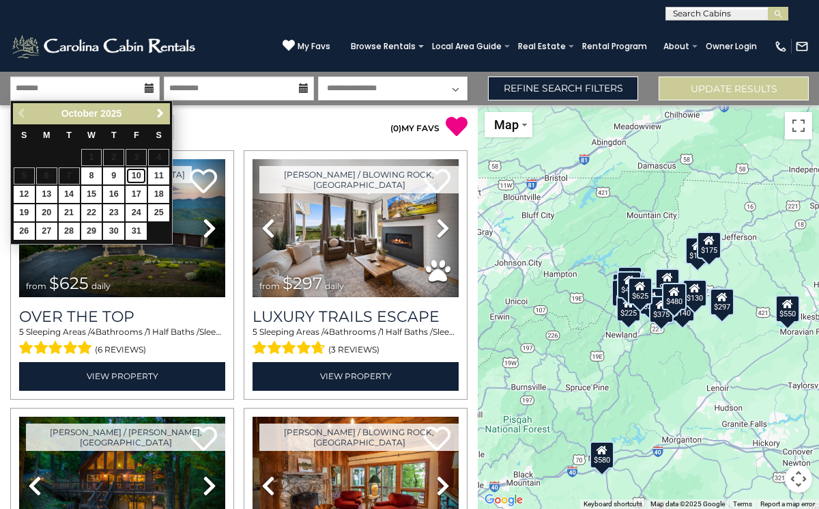
click at [136, 178] on link "10" at bounding box center [136, 175] width 21 height 17
type input "********"
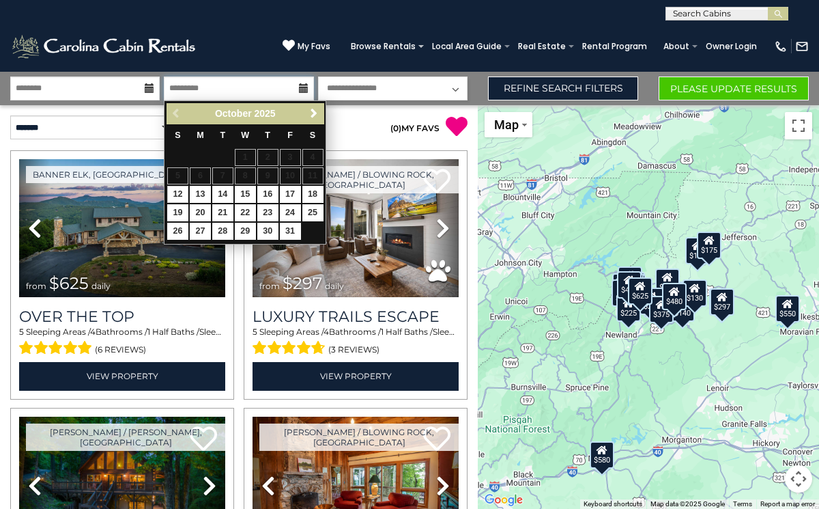
click at [290, 84] on input "text" at bounding box center [239, 88] width 150 height 24
click at [203, 195] on link "13" at bounding box center [200, 194] width 21 height 17
type input "********"
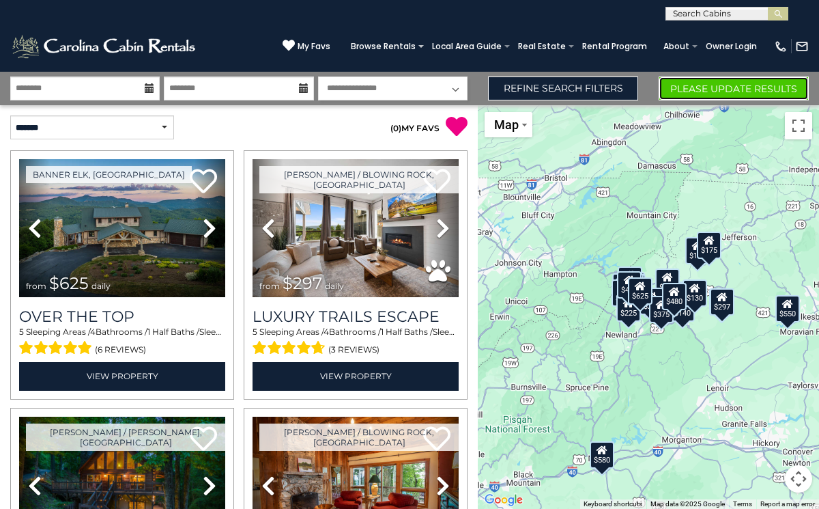
click at [693, 81] on button "Please Update Results" at bounding box center [734, 88] width 150 height 24
